Goal: Purchase product/service

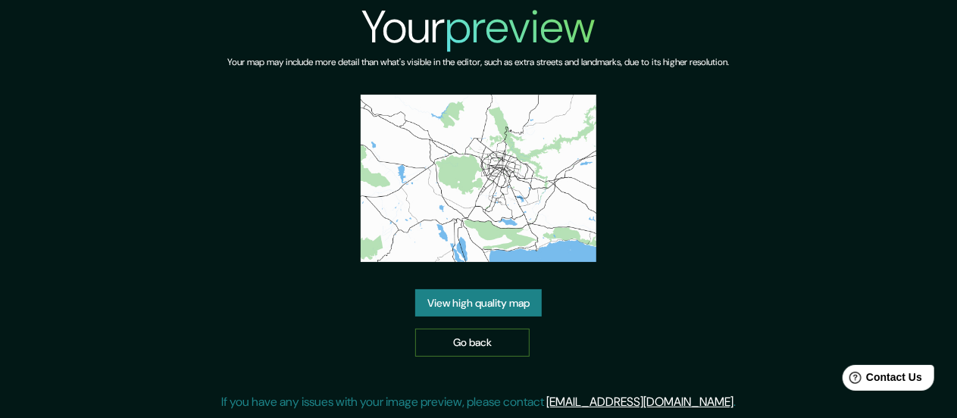
click at [468, 346] on link "Go back" at bounding box center [472, 343] width 114 height 28
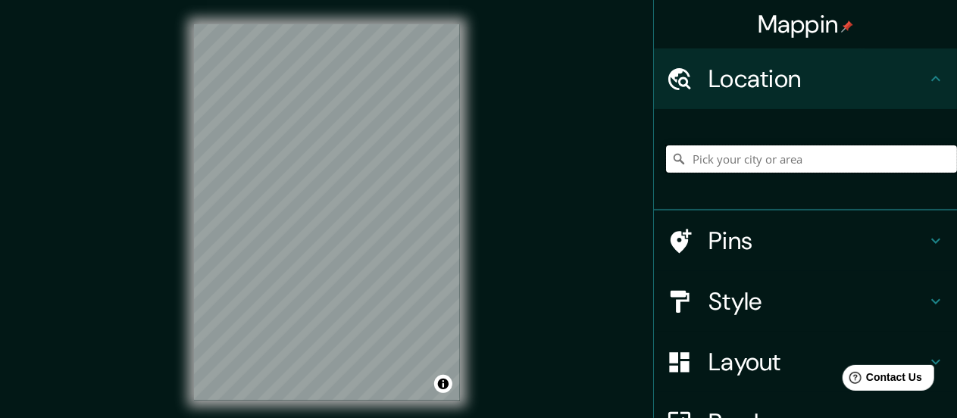
click at [743, 164] on input "Pick your city or area" at bounding box center [811, 159] width 291 height 27
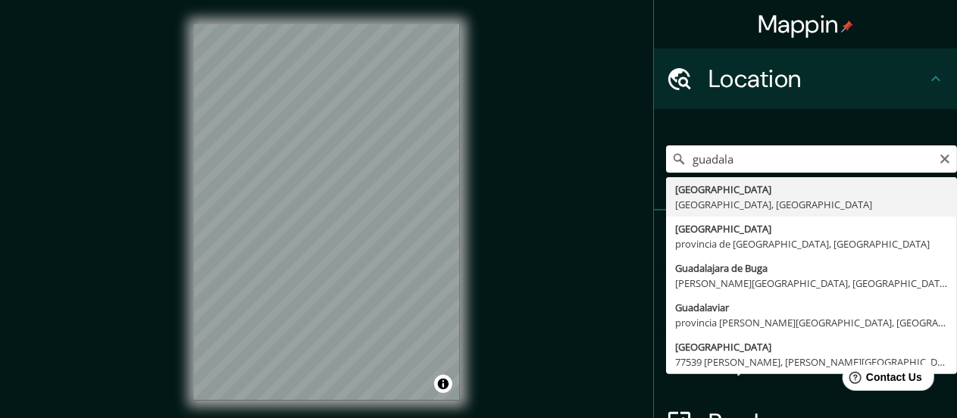
type input "Guadalajara, Jalisco, México"
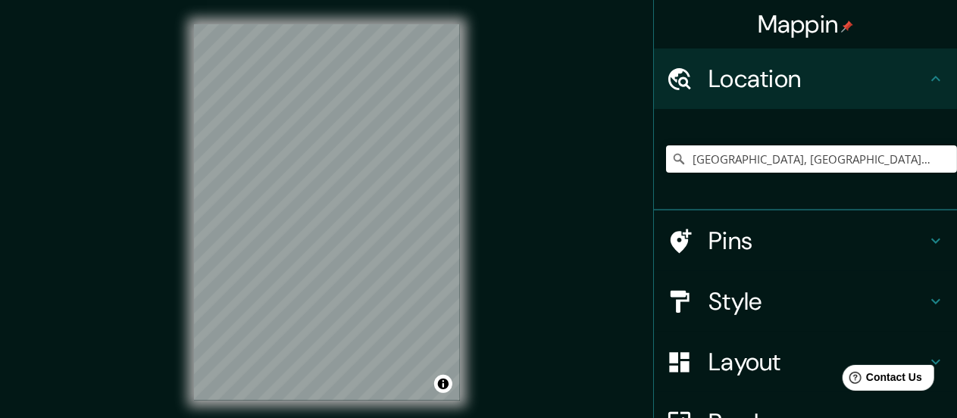
click at [787, 306] on h4 "Style" at bounding box center [818, 301] width 218 height 30
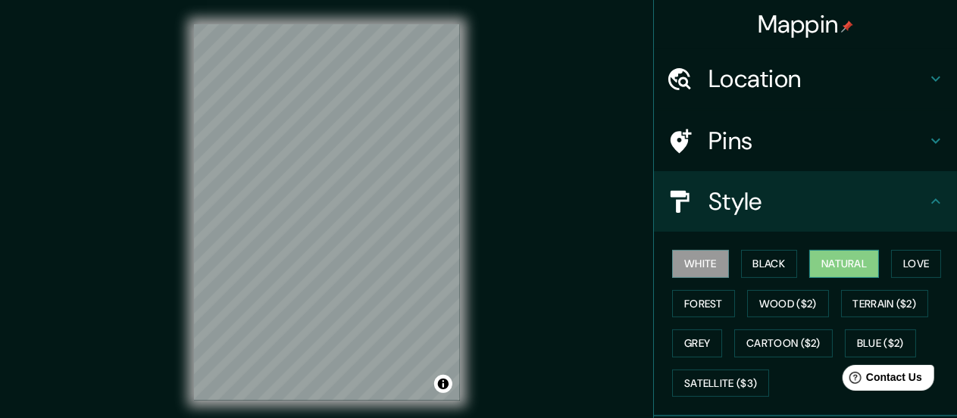
click at [835, 270] on button "Natural" at bounding box center [844, 264] width 70 height 28
click at [149, 210] on div "Mappin Location Guadalajara, Jalisco, México Pins Style White Black Natural Lov…" at bounding box center [478, 224] width 957 height 449
